Goal: Information Seeking & Learning: Understand process/instructions

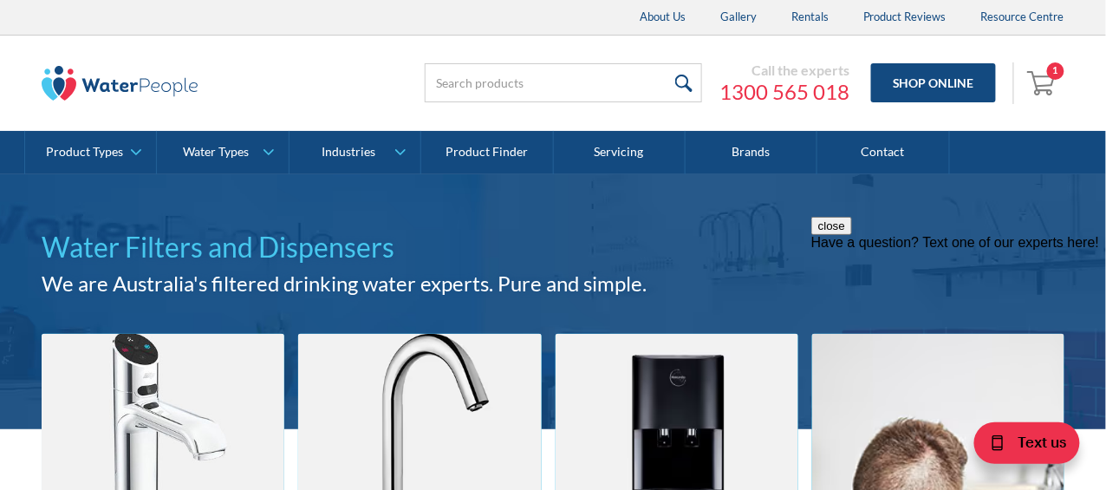
click at [1050, 81] on img "Open cart containing 1 items" at bounding box center [1043, 82] width 33 height 28
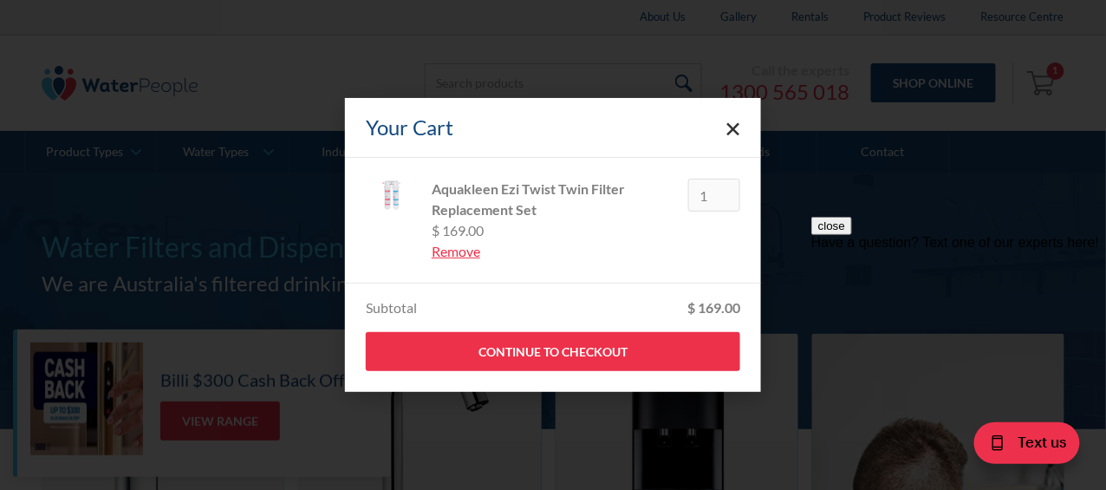
click at [734, 130] on polygon "Close cart" at bounding box center [733, 129] width 13 height 13
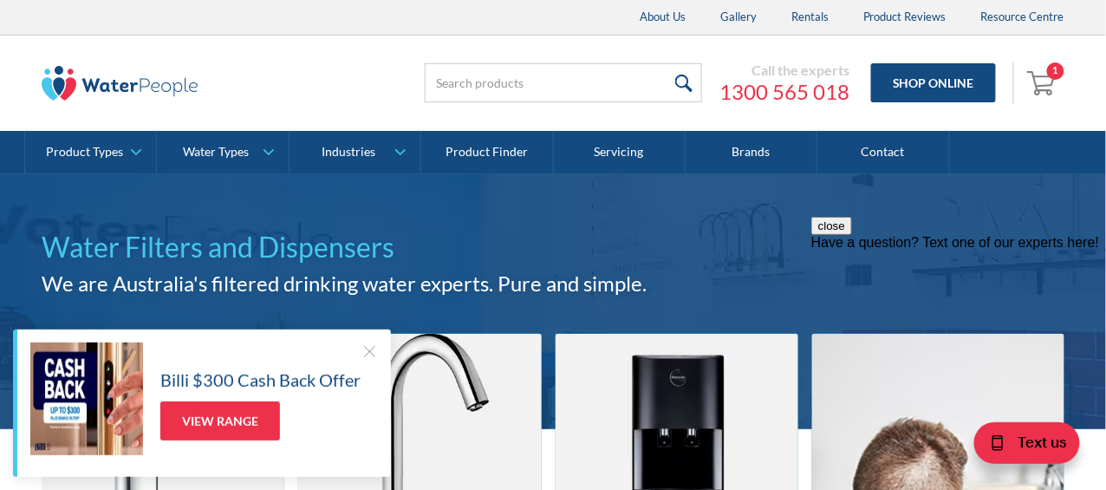
click at [937, 250] on div "Have a question? Text one of our experts here!" at bounding box center [957, 242] width 295 height 16
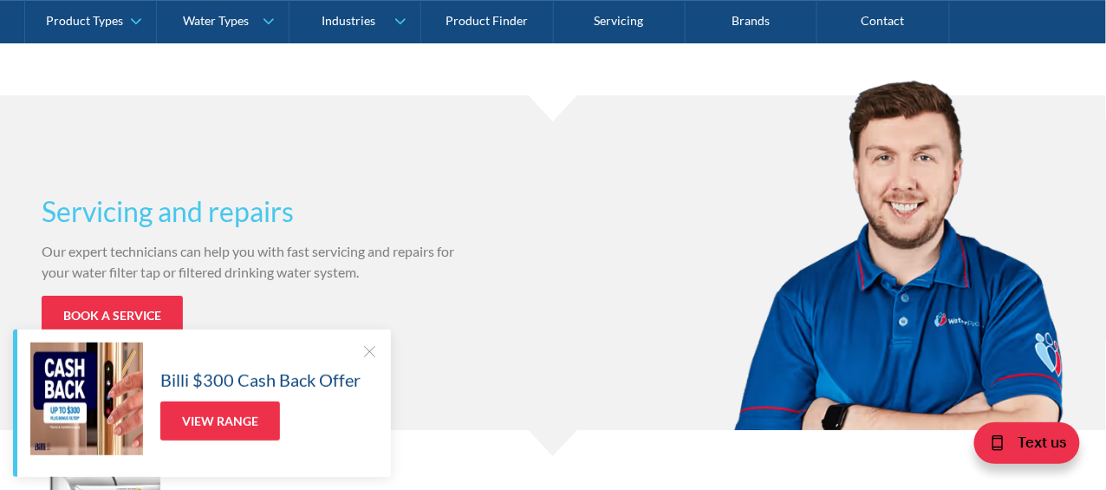
scroll to position [1544, 0]
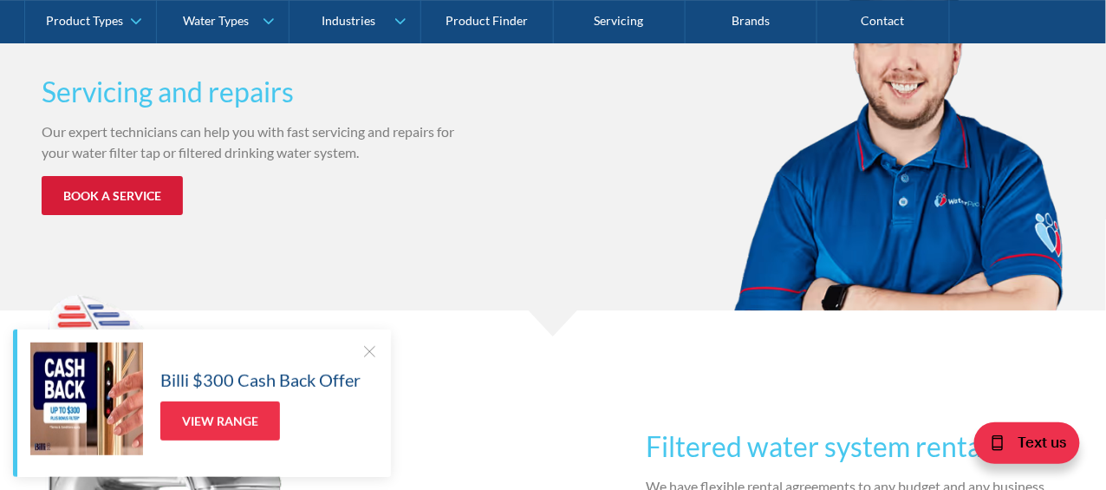
click at [122, 199] on link "Book a service" at bounding box center [112, 195] width 141 height 39
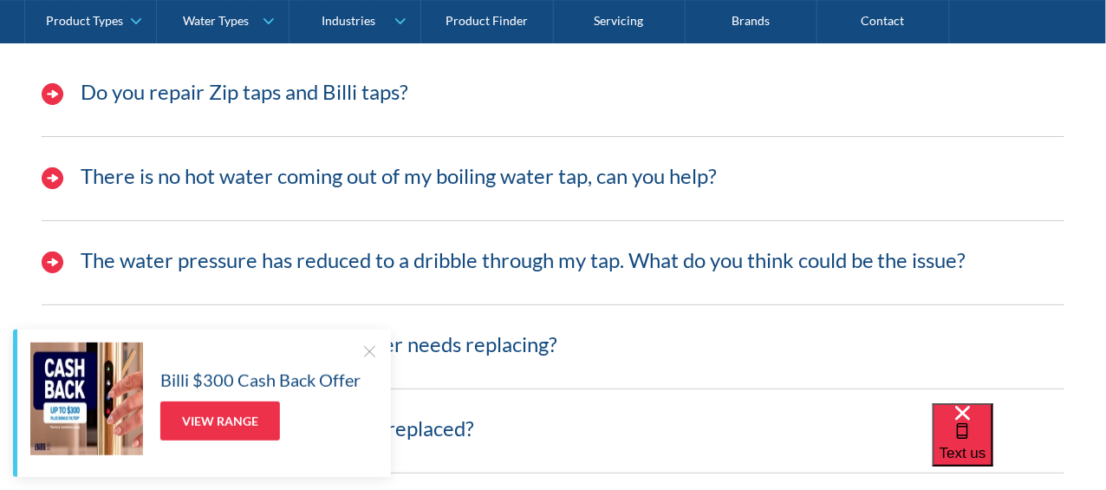
scroll to position [5243, 0]
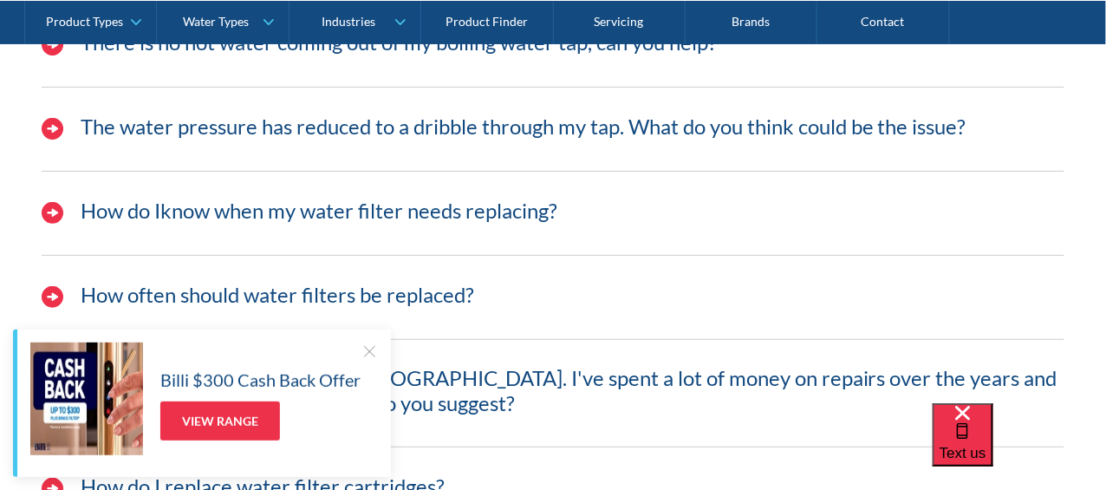
click at [371, 211] on h4 "How do Iknow when my water filter needs replacing?" at bounding box center [319, 210] width 477 height 25
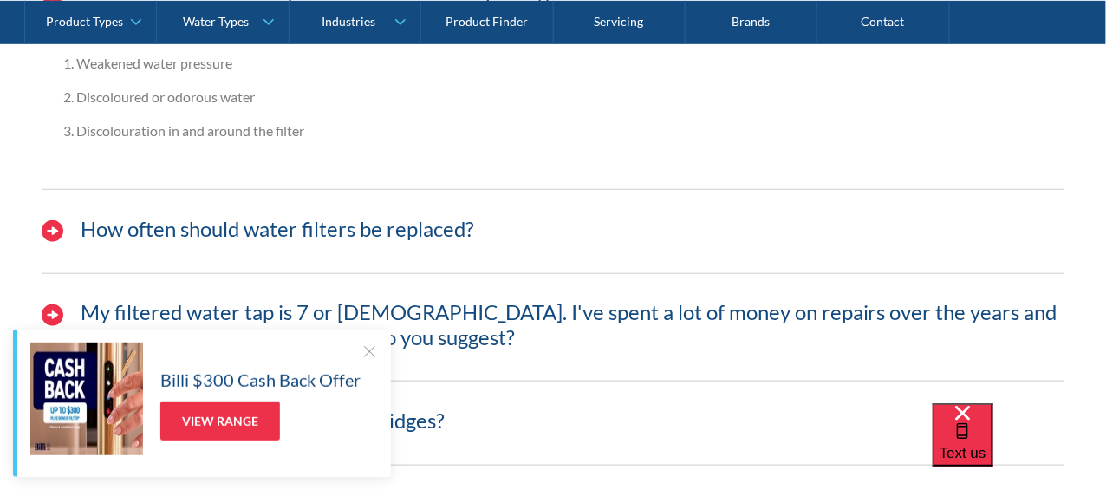
scroll to position [5534, 0]
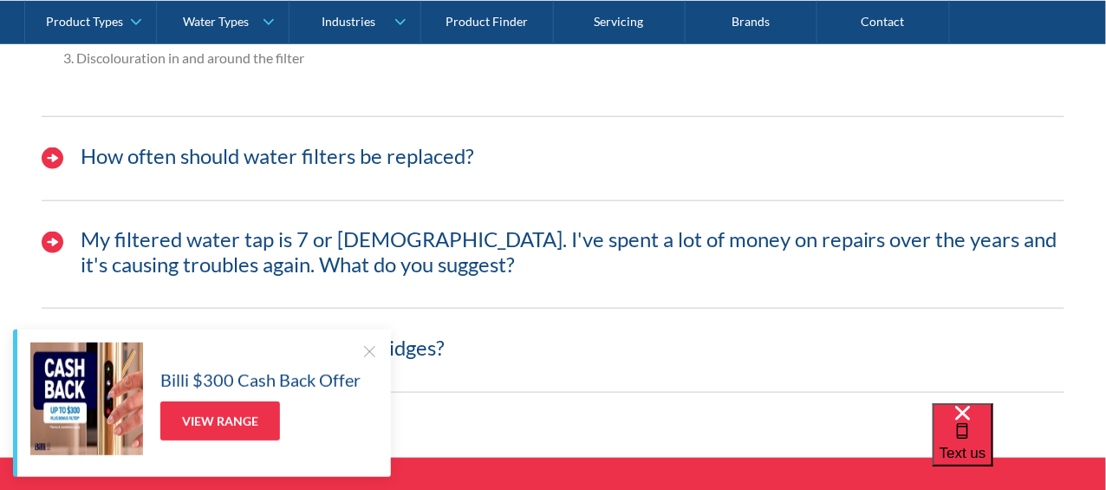
click at [373, 147] on h4 "How often should water filters be replaced?" at bounding box center [277, 156] width 393 height 25
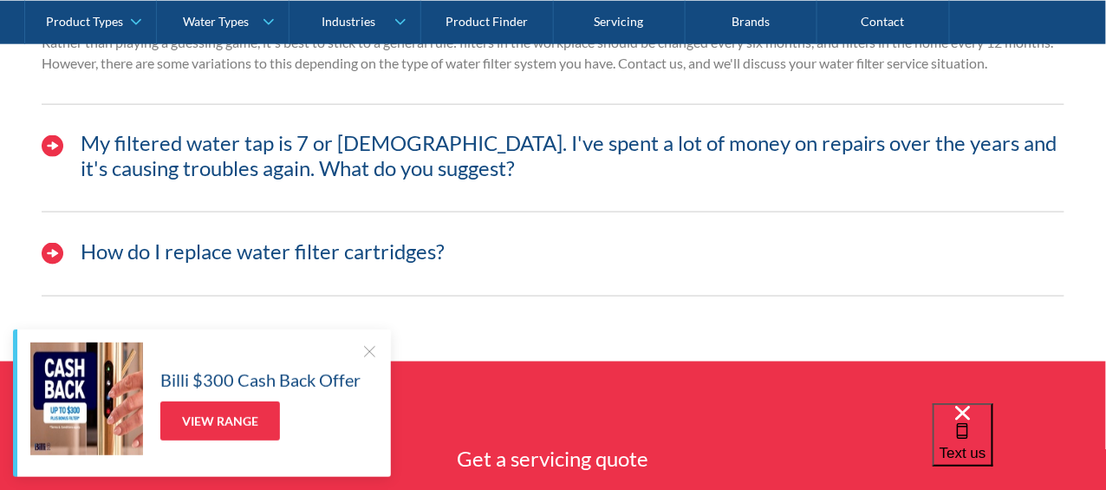
scroll to position [5774, 0]
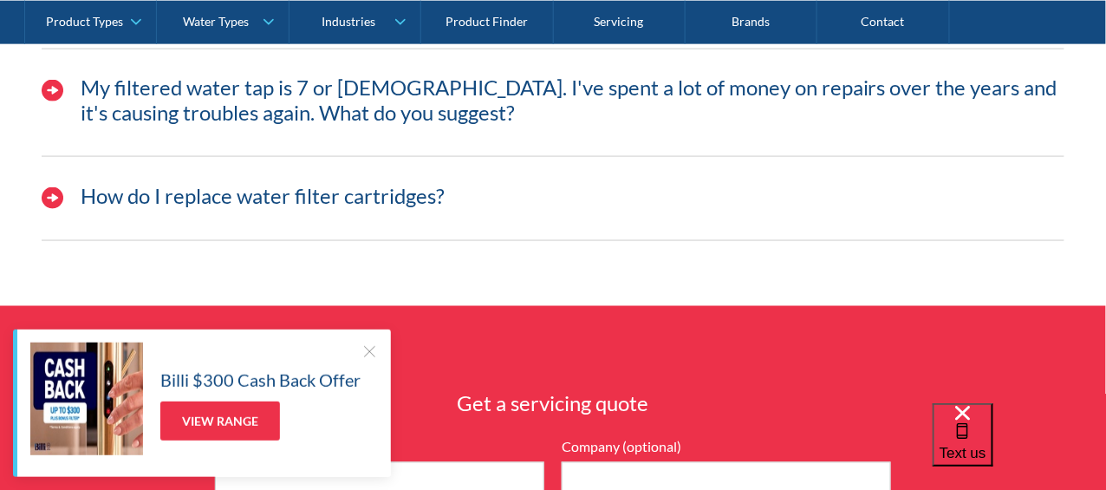
click at [328, 194] on h4 "How do I replace water filter cartridges?" at bounding box center [263, 196] width 364 height 25
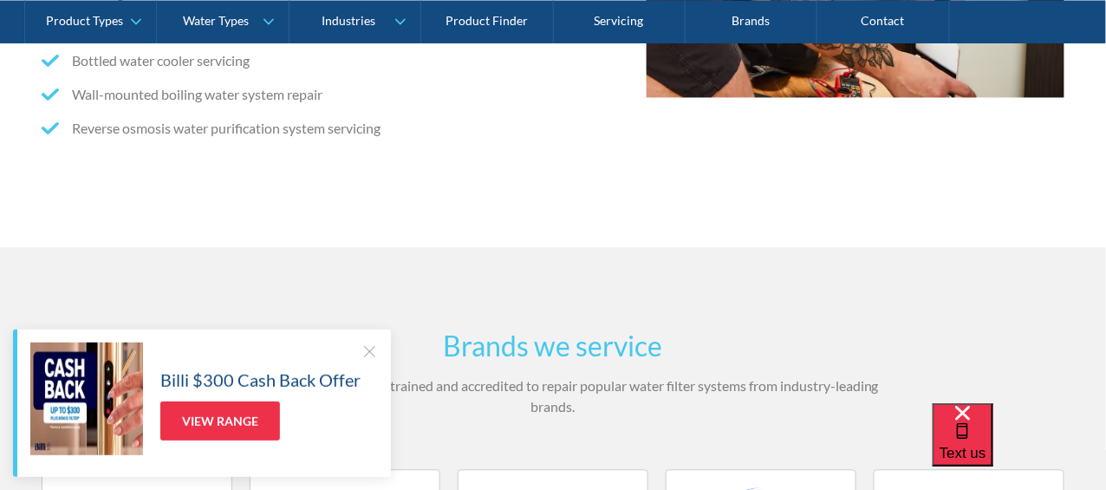
scroll to position [0, 0]
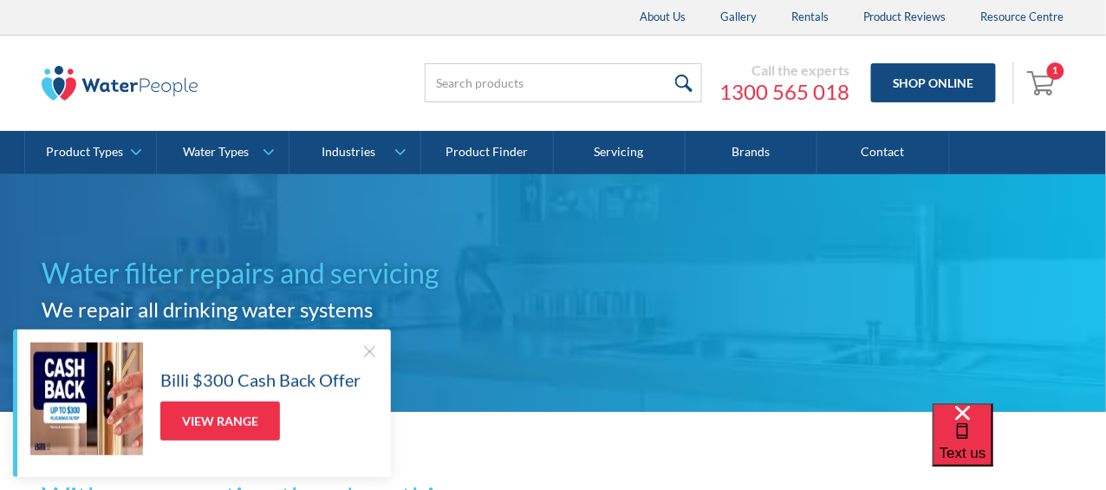
click at [29, 21] on div "About Us Gallery Rentals Product Reviews Resource Centre" at bounding box center [552, 17] width 1057 height 35
click at [1045, 86] on img "Open cart containing 1 items" at bounding box center [1043, 82] width 33 height 28
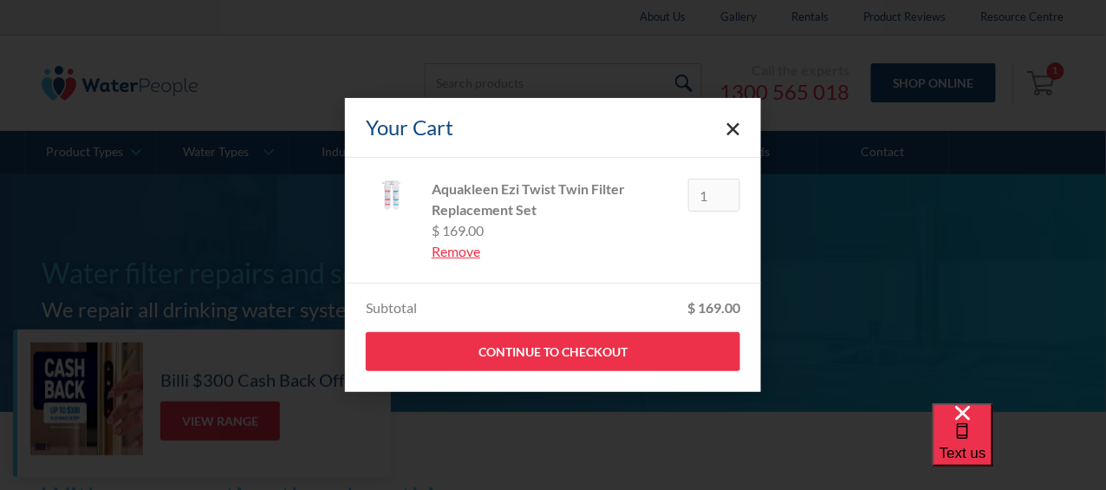
click at [736, 129] on icon "Close cart" at bounding box center [733, 129] width 14 height 14
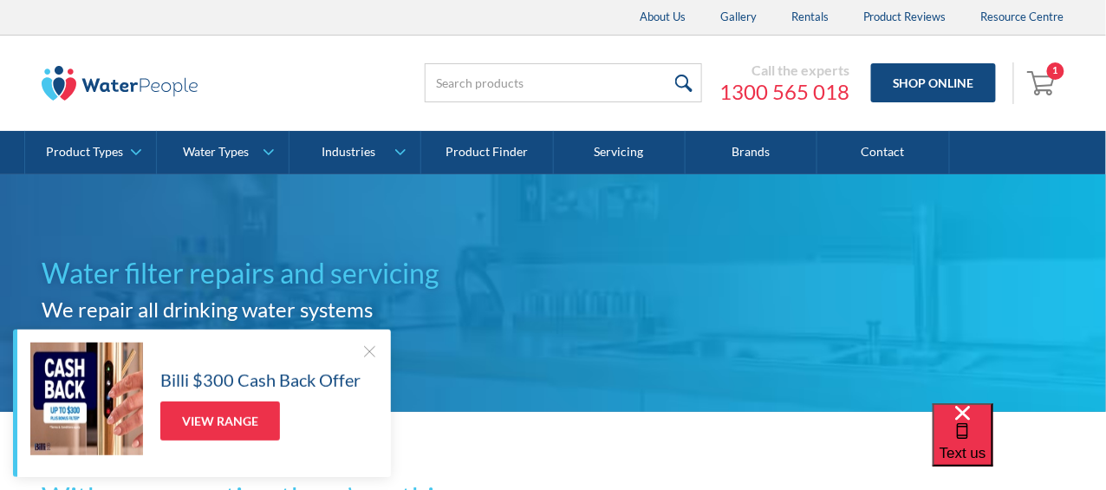
click at [1044, 87] on img "Open cart containing 1 items" at bounding box center [1043, 82] width 33 height 28
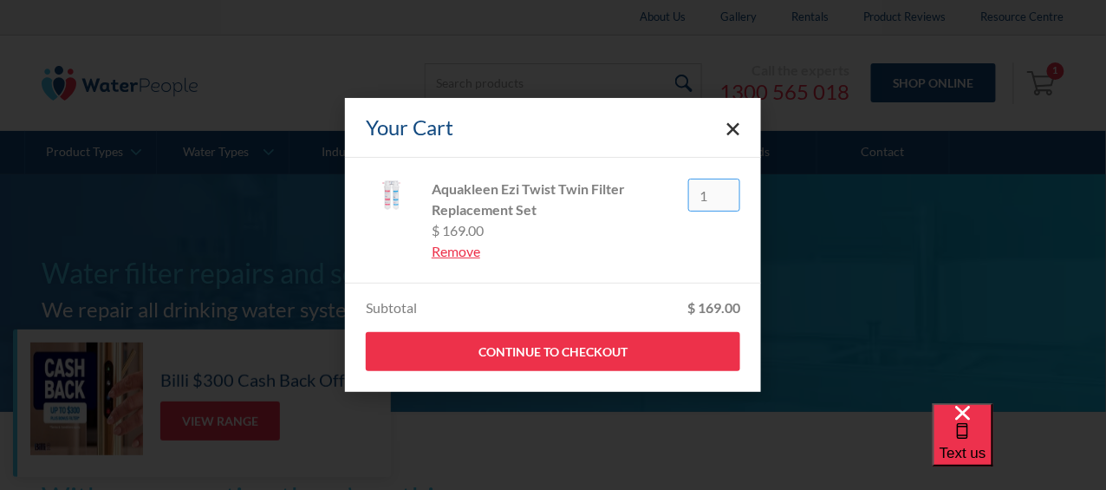
drag, startPoint x: 714, startPoint y: 190, endPoint x: 689, endPoint y: 194, distance: 25.5
click at [689, 194] on input "1" at bounding box center [714, 195] width 52 height 33
type input "0"
click at [751, 156] on div "Your Cart" at bounding box center [553, 128] width 416 height 60
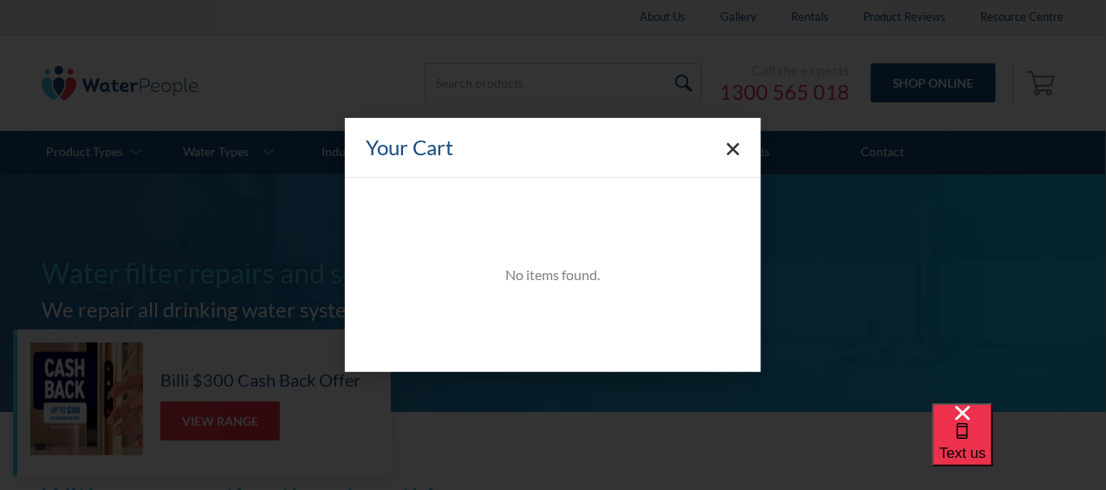
click at [732, 147] on polygon "Close cart" at bounding box center [733, 149] width 13 height 13
